Goal: Information Seeking & Learning: Find specific page/section

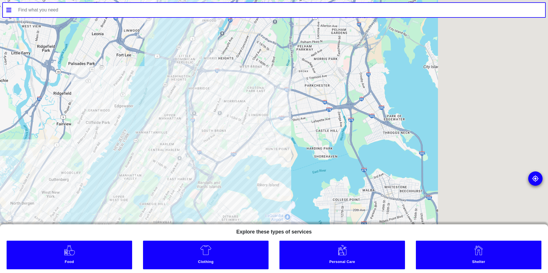
drag, startPoint x: 351, startPoint y: 137, endPoint x: 165, endPoint y: 201, distance: 196.7
click at [162, 195] on div at bounding box center [274, 136] width 548 height 273
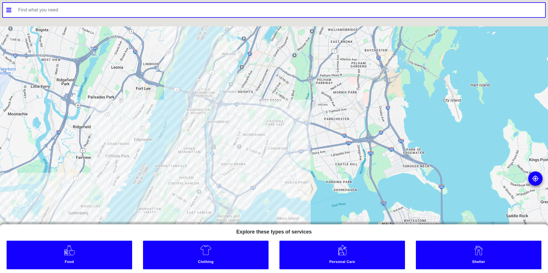
drag, startPoint x: 199, startPoint y: 160, endPoint x: 243, endPoint y: 170, distance: 44.3
click at [202, 162] on div at bounding box center [274, 136] width 548 height 273
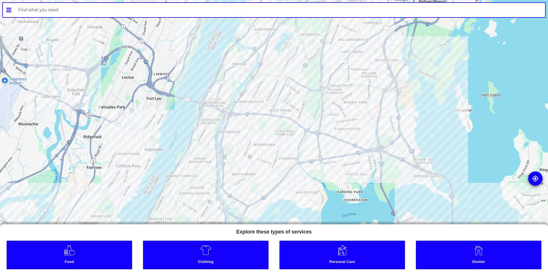
click at [131, 15] on input "text" at bounding box center [280, 10] width 531 height 14
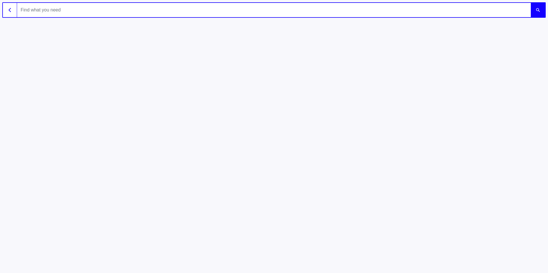
click at [9, 9] on img "button" at bounding box center [10, 10] width 2 height 4
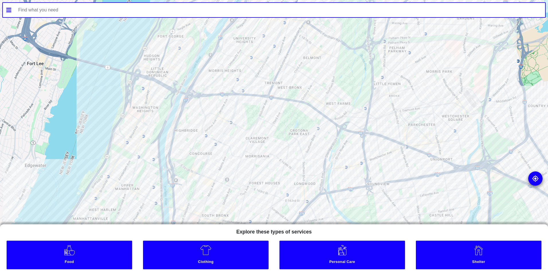
drag, startPoint x: 266, startPoint y: 158, endPoint x: 290, endPoint y: 107, distance: 55.8
click at [290, 107] on div at bounding box center [274, 136] width 548 height 273
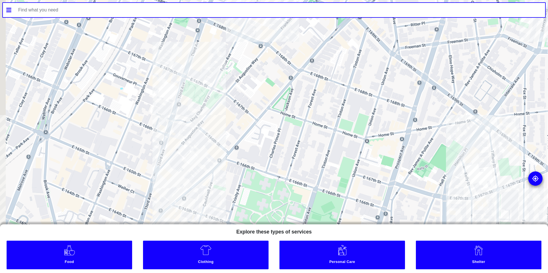
drag, startPoint x: 222, startPoint y: 148, endPoint x: 245, endPoint y: 117, distance: 39.3
click at [245, 117] on div at bounding box center [274, 136] width 548 height 273
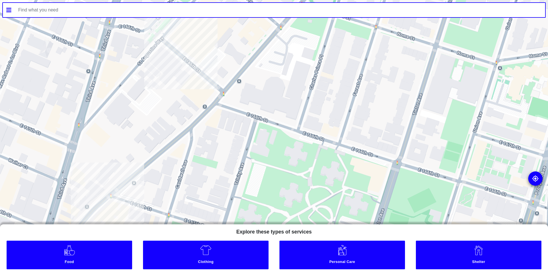
click at [110, 255] on link "Food" at bounding box center [70, 255] width 126 height 29
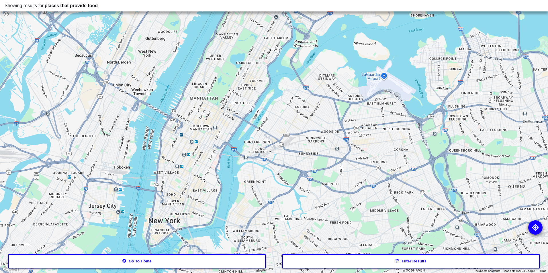
drag, startPoint x: 264, startPoint y: 124, endPoint x: 130, endPoint y: 288, distance: 211.6
click at [130, 0] on html "Showing results for places that provide food To navigate the map with touch ges…" at bounding box center [274, 0] width 548 height 0
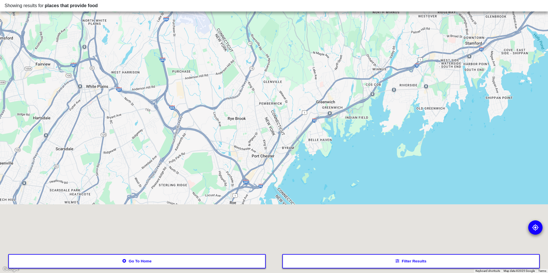
drag, startPoint x: 136, startPoint y: 202, endPoint x: 303, endPoint y: 99, distance: 195.9
click at [301, 100] on div at bounding box center [274, 136] width 548 height 273
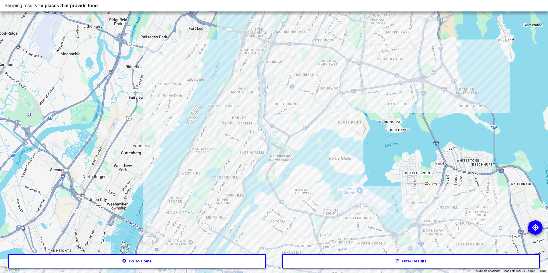
drag, startPoint x: 344, startPoint y: 170, endPoint x: 239, endPoint y: 48, distance: 160.8
click at [239, 48] on div at bounding box center [274, 136] width 548 height 273
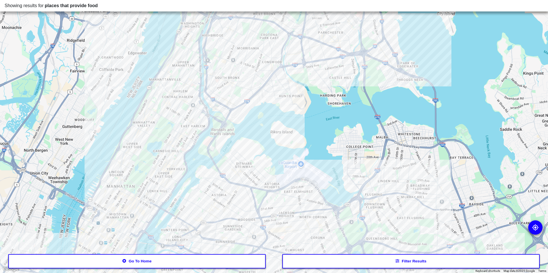
drag, startPoint x: 247, startPoint y: 98, endPoint x: 258, endPoint y: 149, distance: 52.6
click at [258, 149] on div at bounding box center [274, 136] width 548 height 273
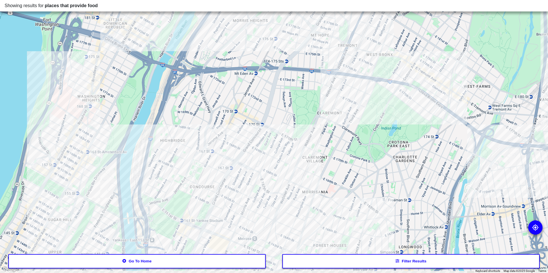
drag, startPoint x: 320, startPoint y: 200, endPoint x: 287, endPoint y: 157, distance: 54.9
click at [287, 157] on div at bounding box center [274, 136] width 548 height 273
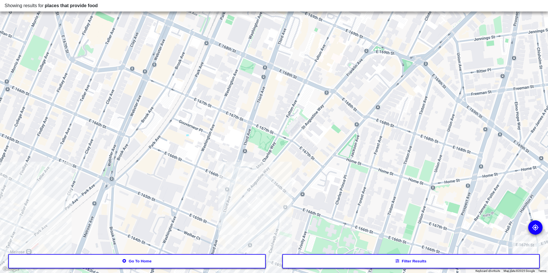
click at [276, 185] on div at bounding box center [274, 136] width 548 height 273
click at [277, 187] on div at bounding box center [274, 136] width 548 height 273
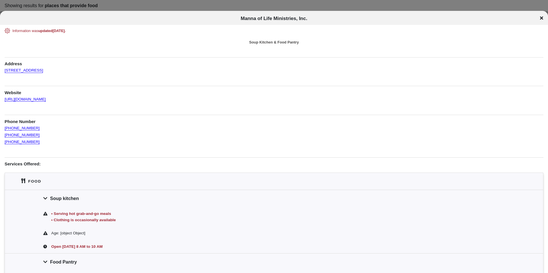
scroll to position [29, 0]
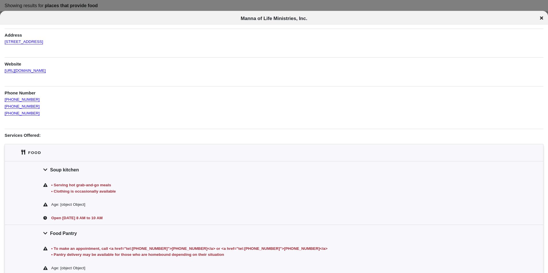
click at [540, 18] on icon at bounding box center [541, 18] width 3 height 5
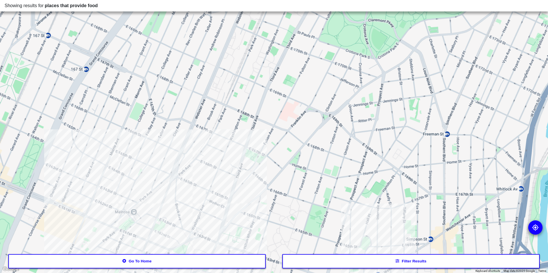
drag, startPoint x: 247, startPoint y: 209, endPoint x: 243, endPoint y: 187, distance: 22.8
click at [242, 186] on div at bounding box center [274, 136] width 548 height 273
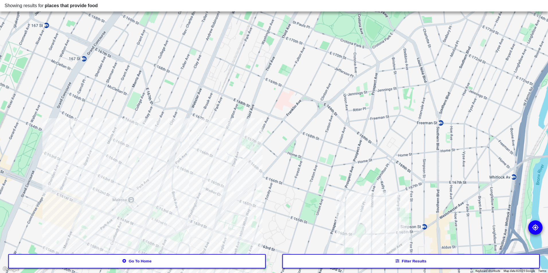
click at [236, 196] on div at bounding box center [274, 136] width 548 height 273
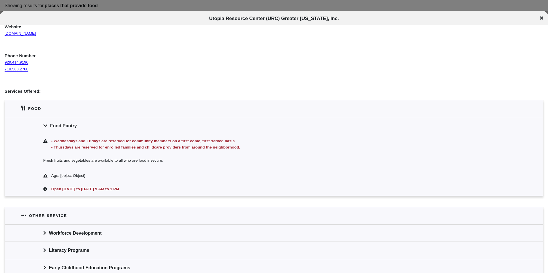
scroll to position [97, 0]
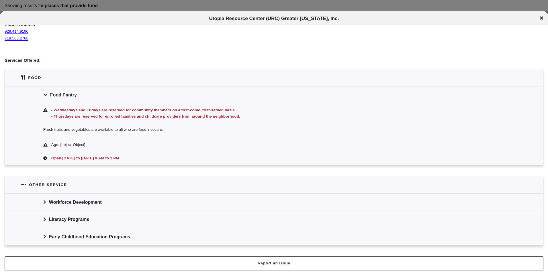
click at [542, 17] on icon at bounding box center [541, 18] width 3 height 5
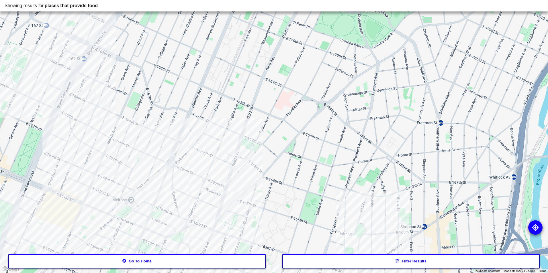
click at [312, 261] on button "Filter results" at bounding box center [411, 262] width 258 height 14
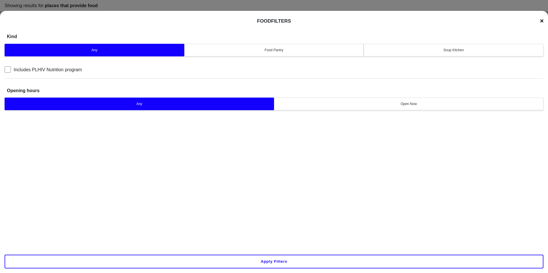
click at [443, 43] on div "Any Food Pantry Soup Kitchen" at bounding box center [274, 49] width 539 height 15
click at [442, 45] on button "Soup Kitchen" at bounding box center [454, 50] width 180 height 13
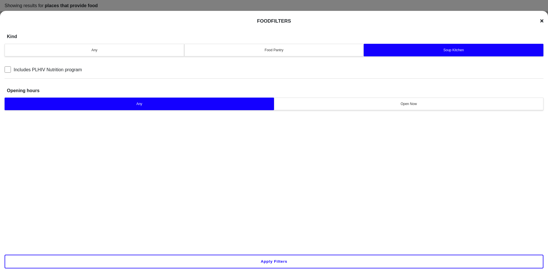
click at [312, 269] on div "Apply filters" at bounding box center [274, 262] width 548 height 23
click at [310, 264] on button "Apply filters" at bounding box center [274, 262] width 539 height 14
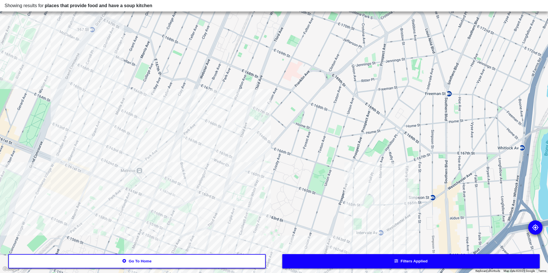
drag, startPoint x: 251, startPoint y: 174, endPoint x: 260, endPoint y: 144, distance: 31.0
click at [260, 144] on div at bounding box center [274, 136] width 548 height 273
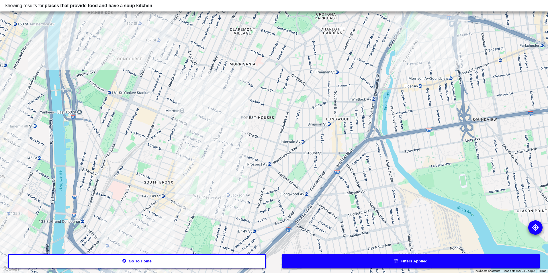
drag, startPoint x: 250, startPoint y: 181, endPoint x: 243, endPoint y: 149, distance: 32.5
click at [243, 149] on div at bounding box center [274, 136] width 548 height 273
click at [243, 92] on div at bounding box center [274, 136] width 548 height 273
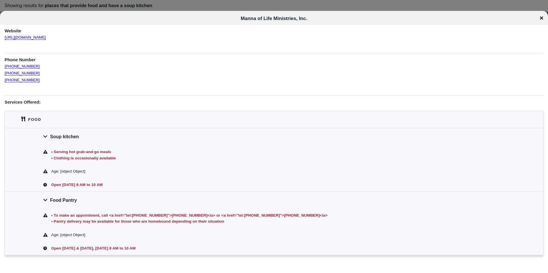
scroll to position [5, 0]
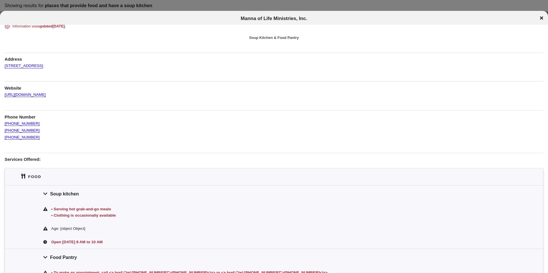
click at [278, 19] on span "Manna of Life Ministries, Inc." at bounding box center [274, 18] width 67 height 5
copy div "Manna of Life Ministries, Inc. Manna of Life Ministries, Inc."
drag, startPoint x: 81, startPoint y: 63, endPoint x: 4, endPoint y: 66, distance: 77.4
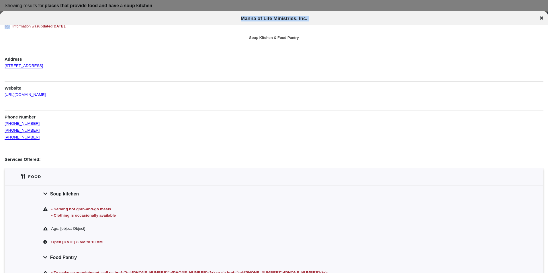
click at [4, 66] on div "Information was updated [DATE] . Soup Kitchen & Food Pantry Address [STREET_ADD…" at bounding box center [274, 180] width 548 height 312
copy link "[STREET_ADDRESS]"
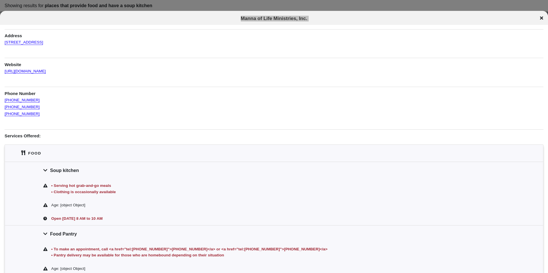
scroll to position [62, 0]
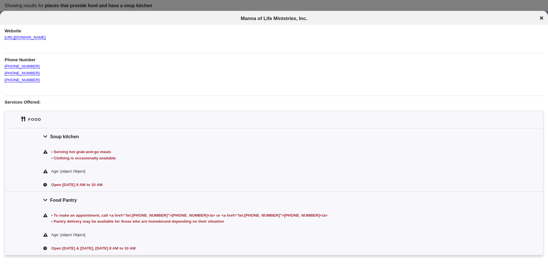
click at [541, 19] on icon at bounding box center [541, 18] width 3 height 3
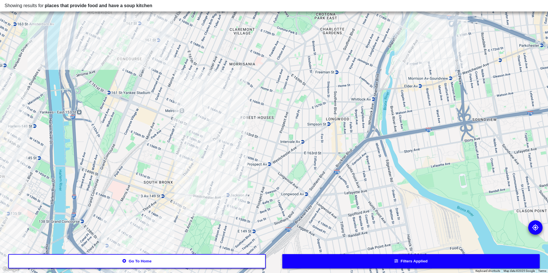
click at [210, 136] on div at bounding box center [274, 136] width 548 height 273
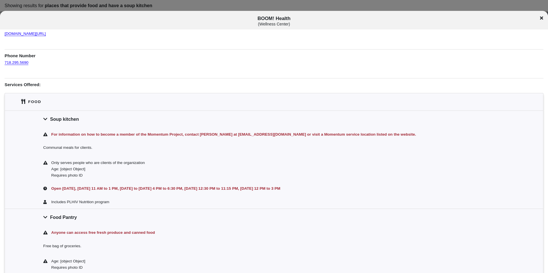
scroll to position [115, 0]
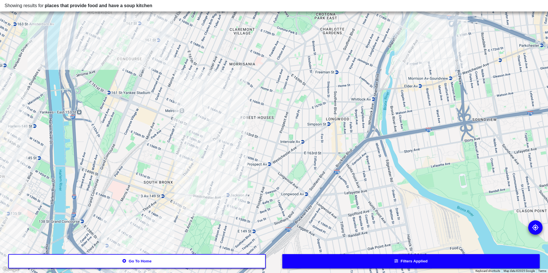
click at [193, 132] on div at bounding box center [274, 136] width 548 height 273
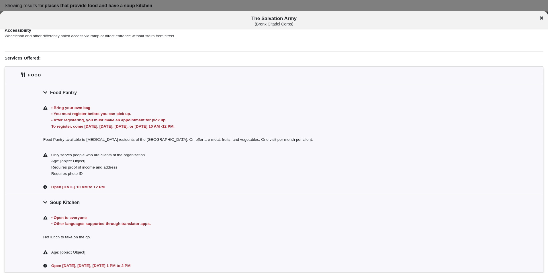
scroll to position [143, 0]
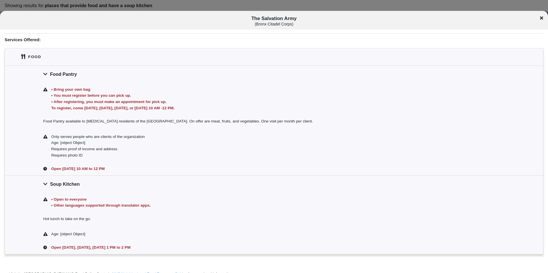
click at [72, 75] on div "Food Pantry" at bounding box center [274, 74] width 538 height 17
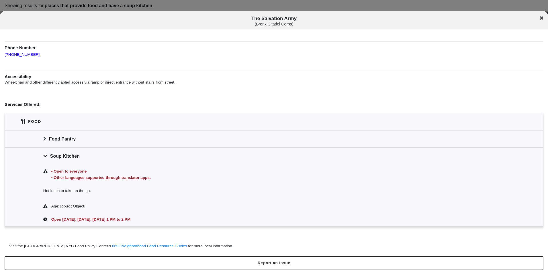
scroll to position [79, 0]
click at [286, 16] on span "The Salvation Army ( Bronx Citadel Corps )" at bounding box center [274, 21] width 455 height 11
copy span "The Salvation Army"
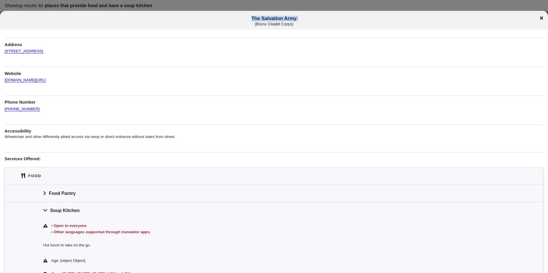
scroll to position [0, 0]
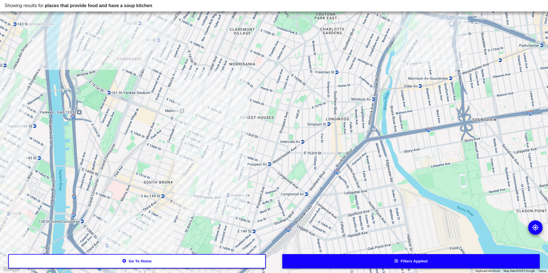
click at [103, 22] on div at bounding box center [274, 136] width 548 height 273
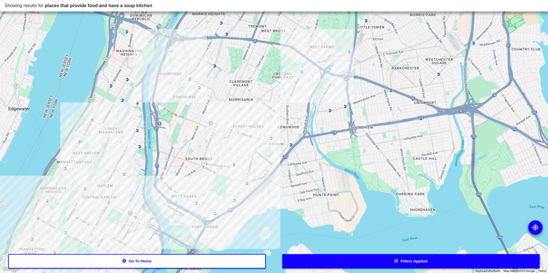
click at [202, 193] on div at bounding box center [274, 136] width 548 height 273
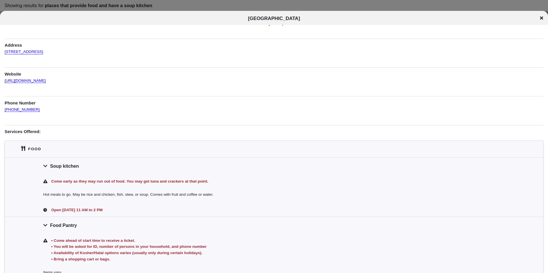
scroll to position [29, 0]
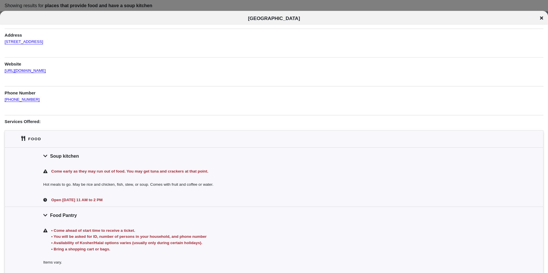
click at [257, 20] on span "[GEOGRAPHIC_DATA]" at bounding box center [274, 18] width 52 height 5
click at [218, 2] on div at bounding box center [274, 136] width 548 height 273
click at [221, 3] on div at bounding box center [274, 136] width 548 height 273
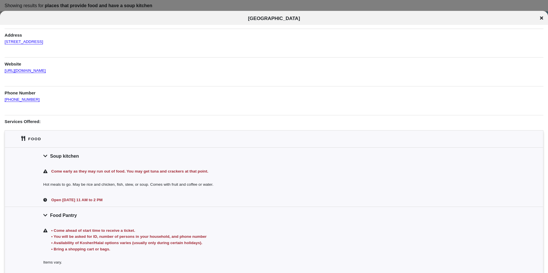
click at [220, 5] on div at bounding box center [274, 136] width 548 height 273
click at [543, 17] on icon at bounding box center [541, 18] width 3 height 3
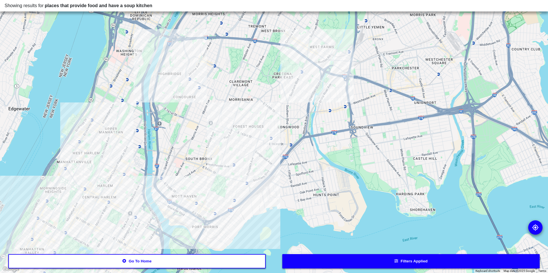
click at [332, 260] on button "Filters applied" at bounding box center [411, 262] width 258 height 14
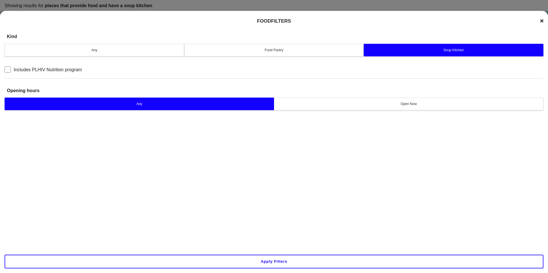
click at [128, 267] on button "Apply filters" at bounding box center [274, 262] width 539 height 14
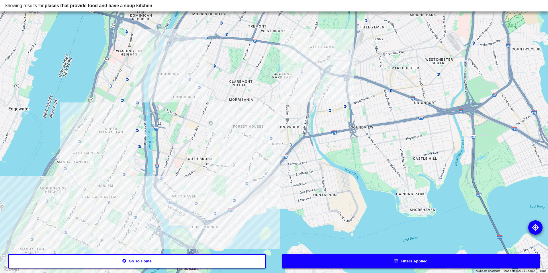
click at [129, 259] on button "Go to home" at bounding box center [137, 262] width 258 height 14
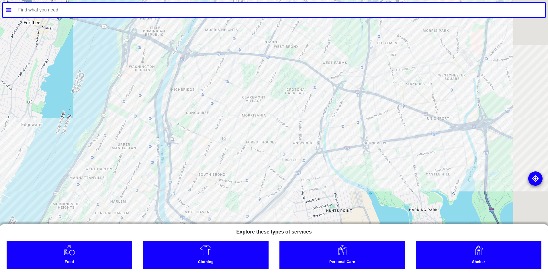
drag, startPoint x: 344, startPoint y: 171, endPoint x: 277, endPoint y: 144, distance: 72.3
click at [277, 144] on div at bounding box center [274, 136] width 548 height 273
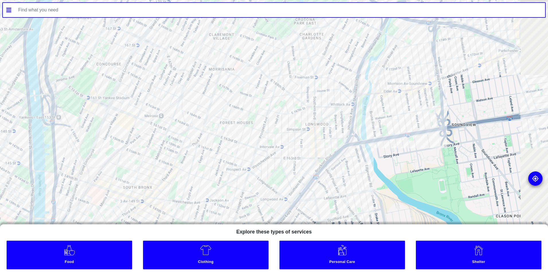
drag, startPoint x: 323, startPoint y: 129, endPoint x: 185, endPoint y: 83, distance: 145.4
click at [185, 83] on div at bounding box center [274, 136] width 548 height 273
drag, startPoint x: 185, startPoint y: 251, endPoint x: 203, endPoint y: 248, distance: 18.6
click at [184, 251] on link "Clothing" at bounding box center [206, 255] width 126 height 29
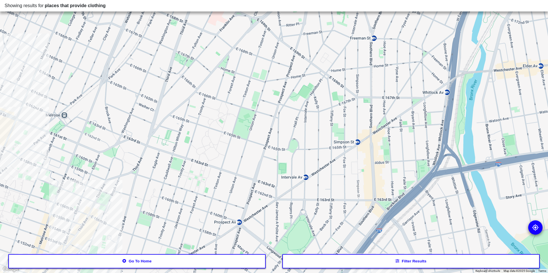
drag, startPoint x: 189, startPoint y: 143, endPoint x: 239, endPoint y: 108, distance: 61.6
click at [239, 108] on div at bounding box center [274, 136] width 548 height 273
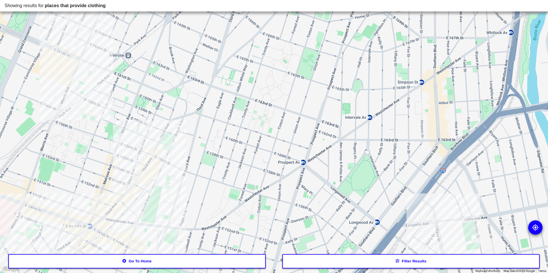
click at [136, 162] on div at bounding box center [274, 136] width 548 height 273
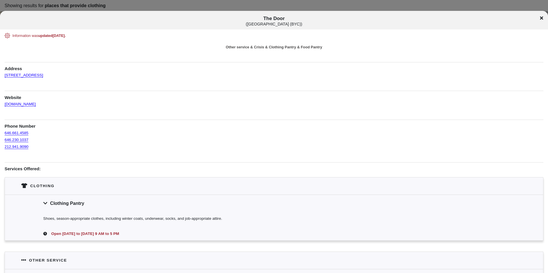
click at [227, 5] on div at bounding box center [274, 136] width 548 height 273
click at [542, 17] on icon at bounding box center [541, 18] width 3 height 3
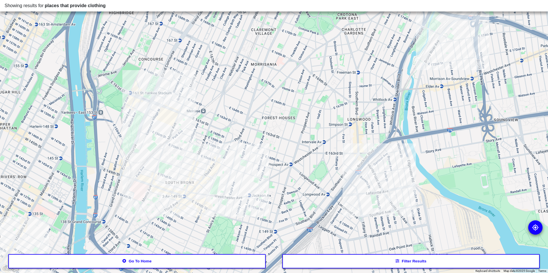
click at [133, 196] on div at bounding box center [274, 136] width 548 height 273
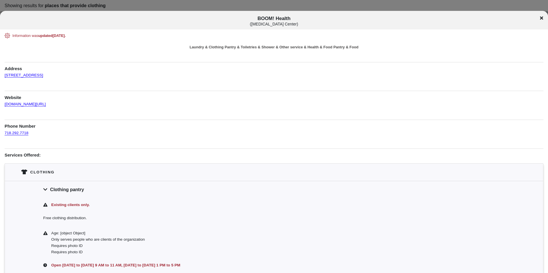
click at [540, 18] on icon at bounding box center [541, 18] width 3 height 5
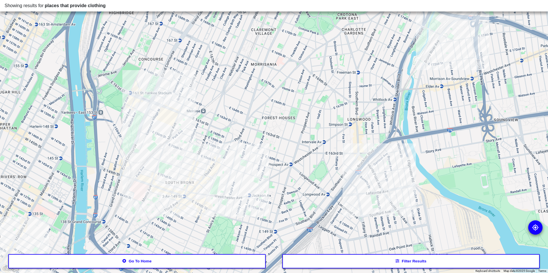
click at [161, 108] on div at bounding box center [274, 136] width 548 height 273
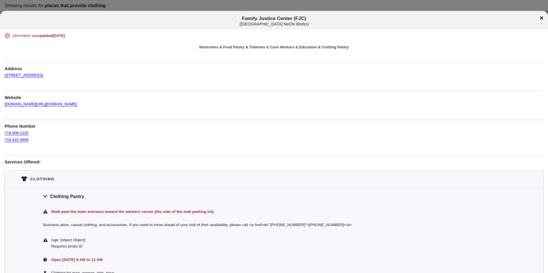
click at [542, 16] on icon at bounding box center [541, 18] width 3 height 5
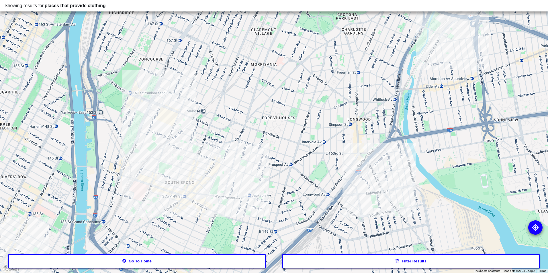
click at [158, 264] on button "Go to home" at bounding box center [137, 262] width 258 height 14
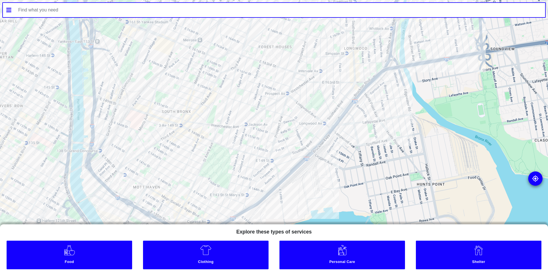
drag, startPoint x: 216, startPoint y: 121, endPoint x: 314, endPoint y: 148, distance: 101.4
click at [314, 148] on div at bounding box center [274, 136] width 548 height 273
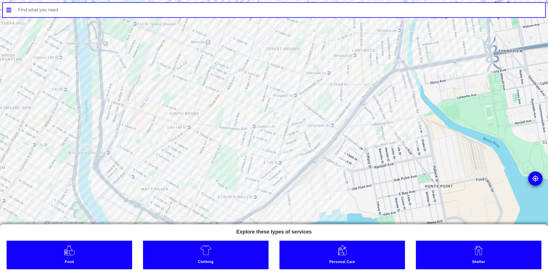
click at [312, 255] on link "Personal Care" at bounding box center [342, 255] width 126 height 29
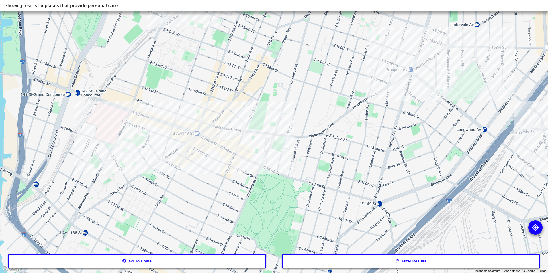
click at [225, 145] on div at bounding box center [274, 136] width 548 height 273
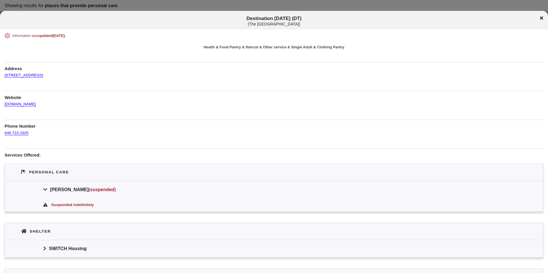
click at [542, 19] on icon at bounding box center [541, 18] width 3 height 5
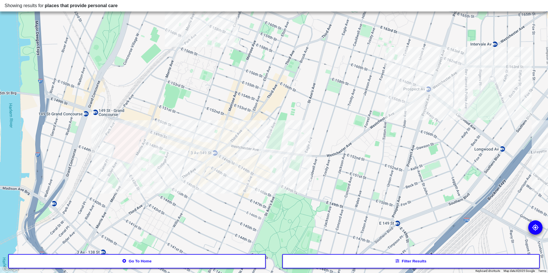
drag, startPoint x: 216, startPoint y: 117, endPoint x: 237, endPoint y: 138, distance: 29.6
click at [236, 138] on div at bounding box center [274, 136] width 548 height 273
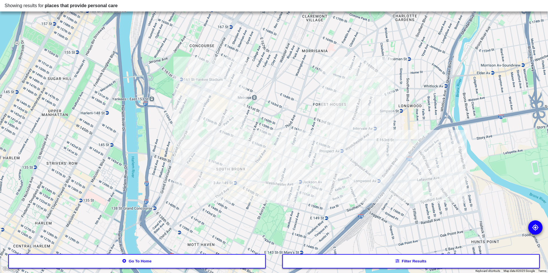
drag, startPoint x: 279, startPoint y: 150, endPoint x: 248, endPoint y: 159, distance: 32.8
click at [250, 160] on div at bounding box center [274, 136] width 548 height 273
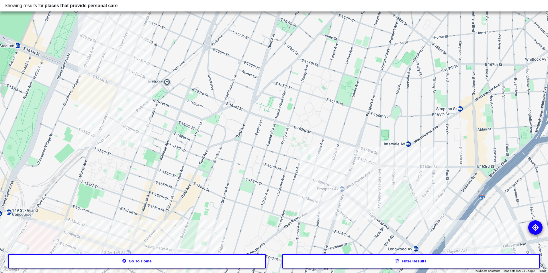
click at [84, 76] on div at bounding box center [274, 136] width 548 height 273
click at [82, 75] on div at bounding box center [274, 136] width 548 height 273
click at [84, 74] on div at bounding box center [274, 136] width 548 height 273
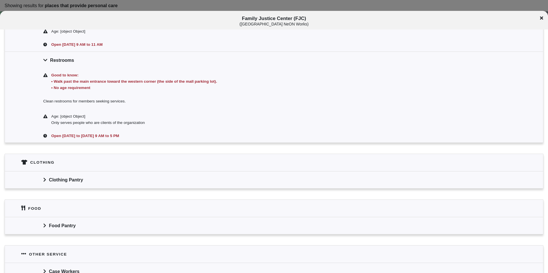
scroll to position [229, 0]
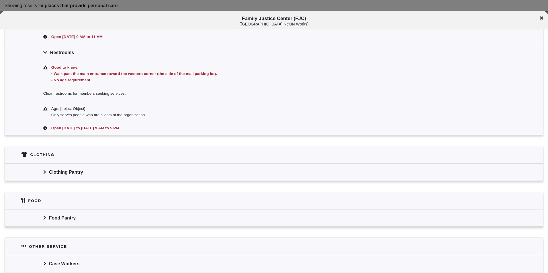
click at [66, 169] on div "Clothing Pantry" at bounding box center [274, 172] width 538 height 17
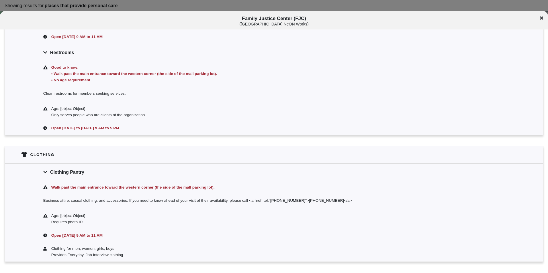
click at [120, 177] on div "Clothing Pantry" at bounding box center [274, 172] width 538 height 17
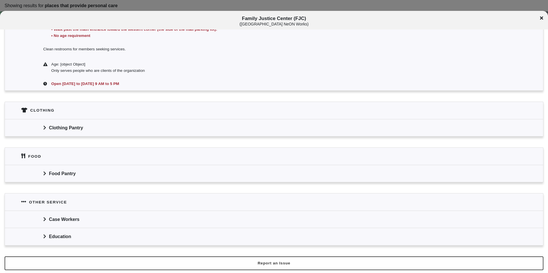
scroll to position [44, 0]
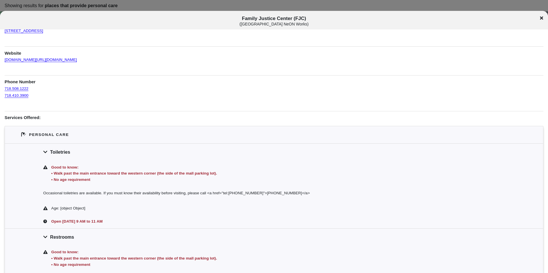
click at [543, 15] on div "Family Justice Center (FJC) ( [GEOGRAPHIC_DATA] NeON Works )" at bounding box center [274, 20] width 548 height 19
click at [543, 17] on icon at bounding box center [541, 18] width 3 height 3
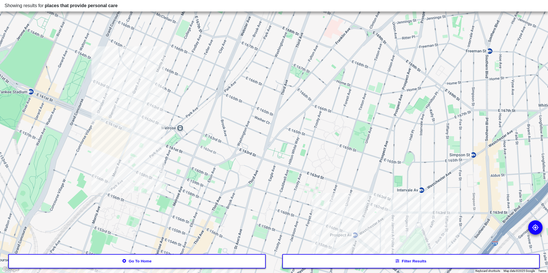
drag, startPoint x: 345, startPoint y: 157, endPoint x: 276, endPoint y: 204, distance: 83.7
click at [276, 204] on div at bounding box center [274, 136] width 548 height 273
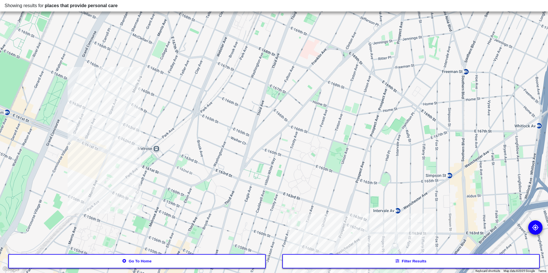
click at [374, 228] on div at bounding box center [274, 136] width 548 height 273
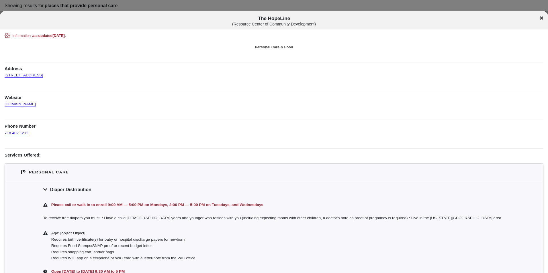
scroll to position [79, 0]
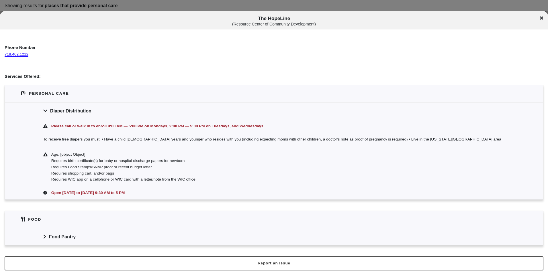
click at [542, 17] on icon at bounding box center [541, 18] width 3 height 5
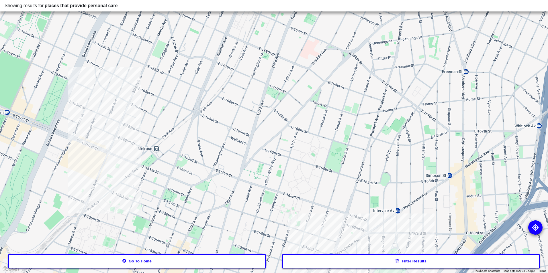
click at [360, 234] on div at bounding box center [274, 136] width 548 height 273
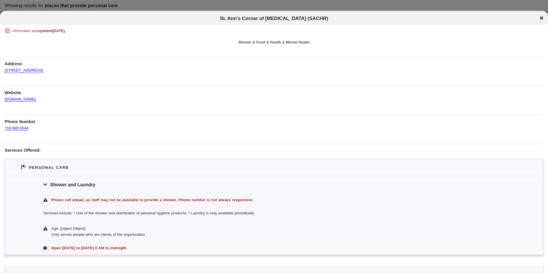
click at [249, 24] on div "St. Ann's Corner of [MEDICAL_DATA] (SACHR)" at bounding box center [274, 18] width 548 height 14
click at [248, 24] on div "St. Ann's Corner of [MEDICAL_DATA] (SACHR)" at bounding box center [274, 18] width 548 height 14
copy div "St. Ann's Corner of [MEDICAL_DATA] (SACHR) St. Ann's Corner of [MEDICAL_DATA] (…"
drag, startPoint x: 1, startPoint y: 65, endPoint x: 3, endPoint y: 75, distance: 9.3
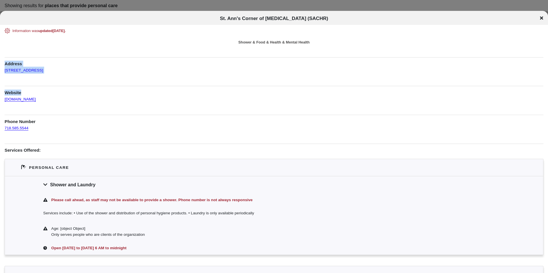
click at [3, 75] on div "Information was updated [DATE] . Shower & Food & Health & Mental Health Address…" at bounding box center [274, 222] width 548 height 388
click at [4, 80] on div "Information was updated [DATE] . Shower & Food & Health & Mental Health Address…" at bounding box center [274, 222] width 548 height 388
drag, startPoint x: 1, startPoint y: 69, endPoint x: 72, endPoint y: 77, distance: 70.6
click at [72, 77] on div "Information was updated [DATE] . Shower & Food & Health & Mental Health Address…" at bounding box center [274, 222] width 548 height 388
drag, startPoint x: 72, startPoint y: 77, endPoint x: 67, endPoint y: 73, distance: 5.8
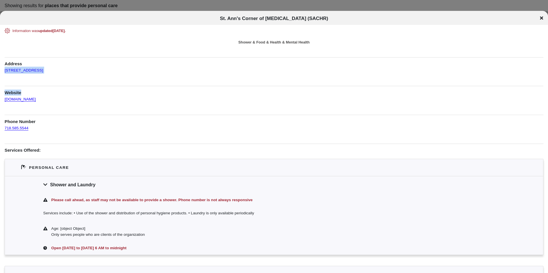
copy div "[STREET_ADDRESS] Website"
drag, startPoint x: 58, startPoint y: 118, endPoint x: 30, endPoint y: 130, distance: 30.8
click at [54, 122] on h1 "Phone Number" at bounding box center [274, 120] width 539 height 10
